Goal: Transaction & Acquisition: Purchase product/service

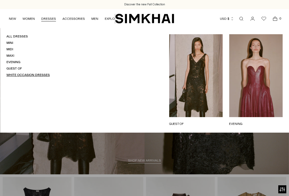
click at [39, 76] on link "White Occasion Dresses" at bounding box center [27, 75] width 43 height 4
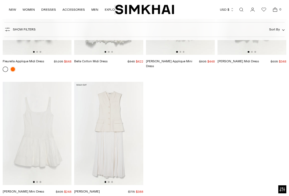
scroll to position [2251, 0]
